Goal: Information Seeking & Learning: Learn about a topic

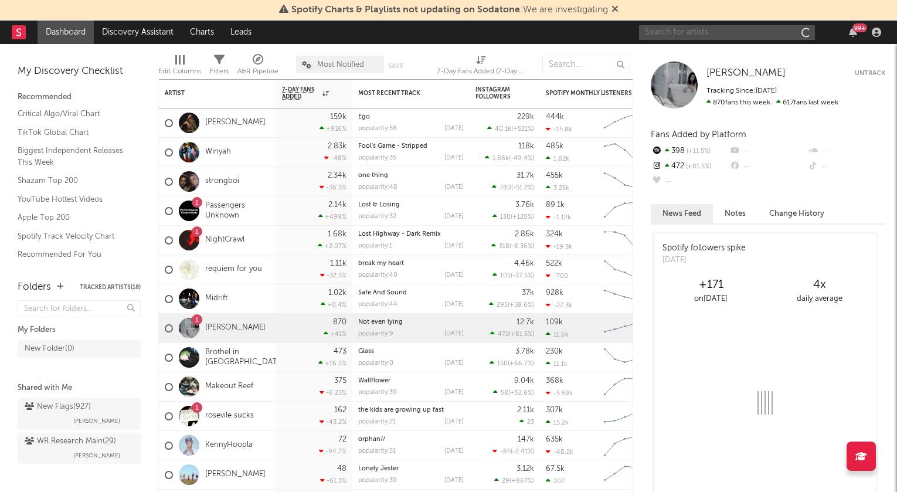
click at [668, 30] on input "text" at bounding box center [727, 32] width 176 height 15
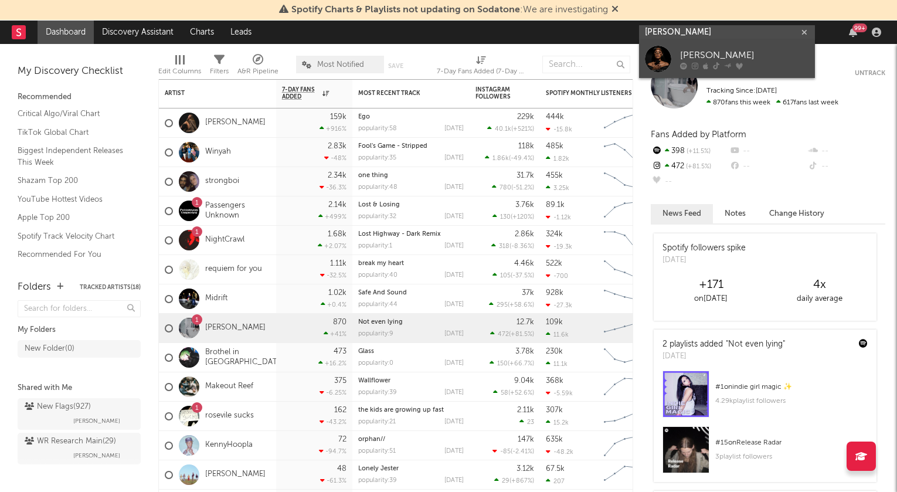
type input "[PERSON_NAME]"
click at [690, 53] on div "[PERSON_NAME]" at bounding box center [744, 56] width 129 height 14
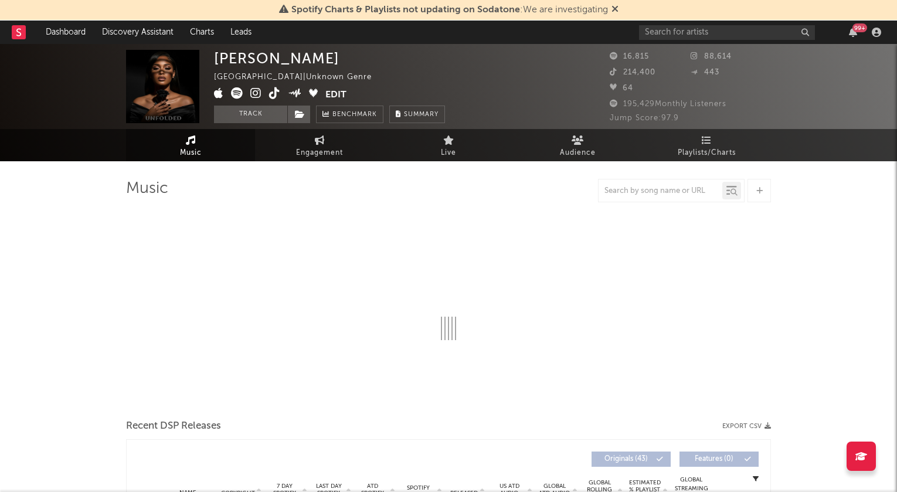
select select "1w"
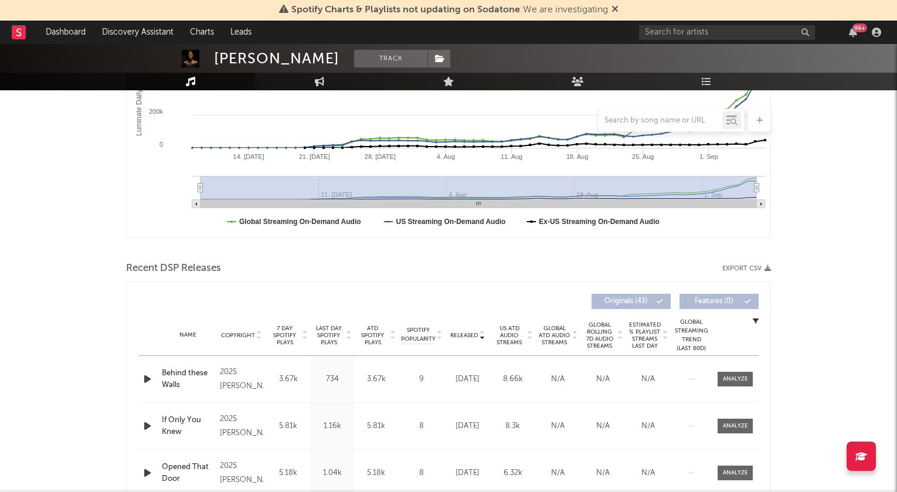
scroll to position [408, 0]
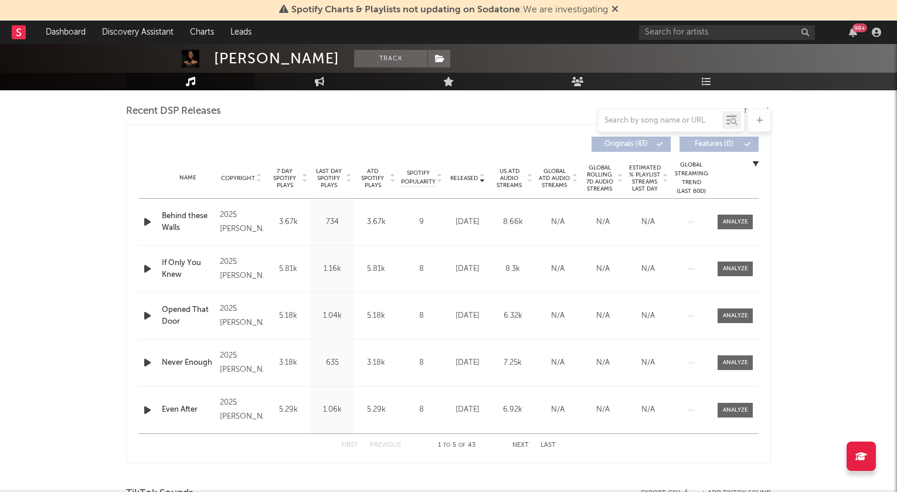
click at [237, 264] on div "2025 [PERSON_NAME]" at bounding box center [241, 269] width 43 height 28
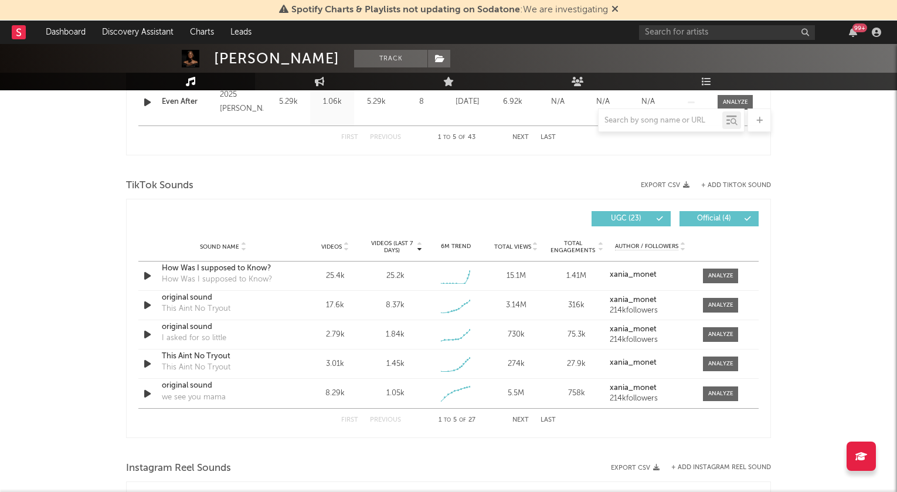
scroll to position [743, 0]
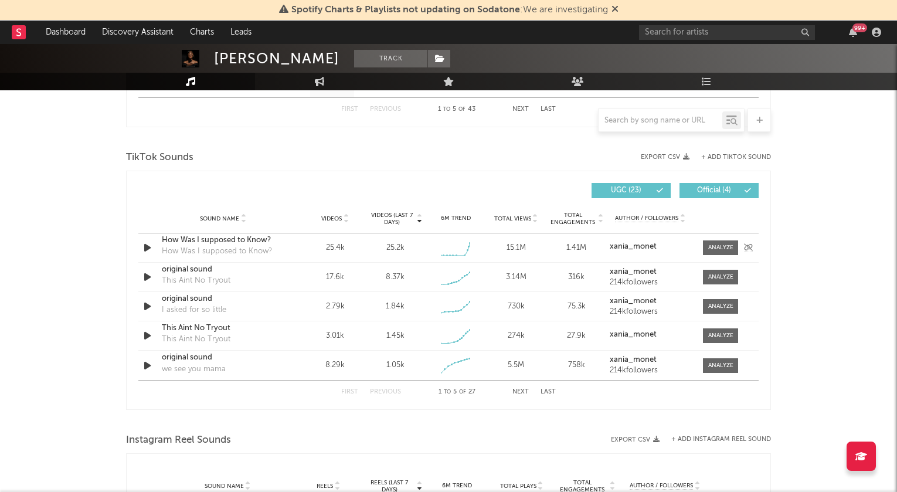
click at [243, 243] on div "How Was I supposed to Know?" at bounding box center [223, 241] width 123 height 12
